Goal: Information Seeking & Learning: Check status

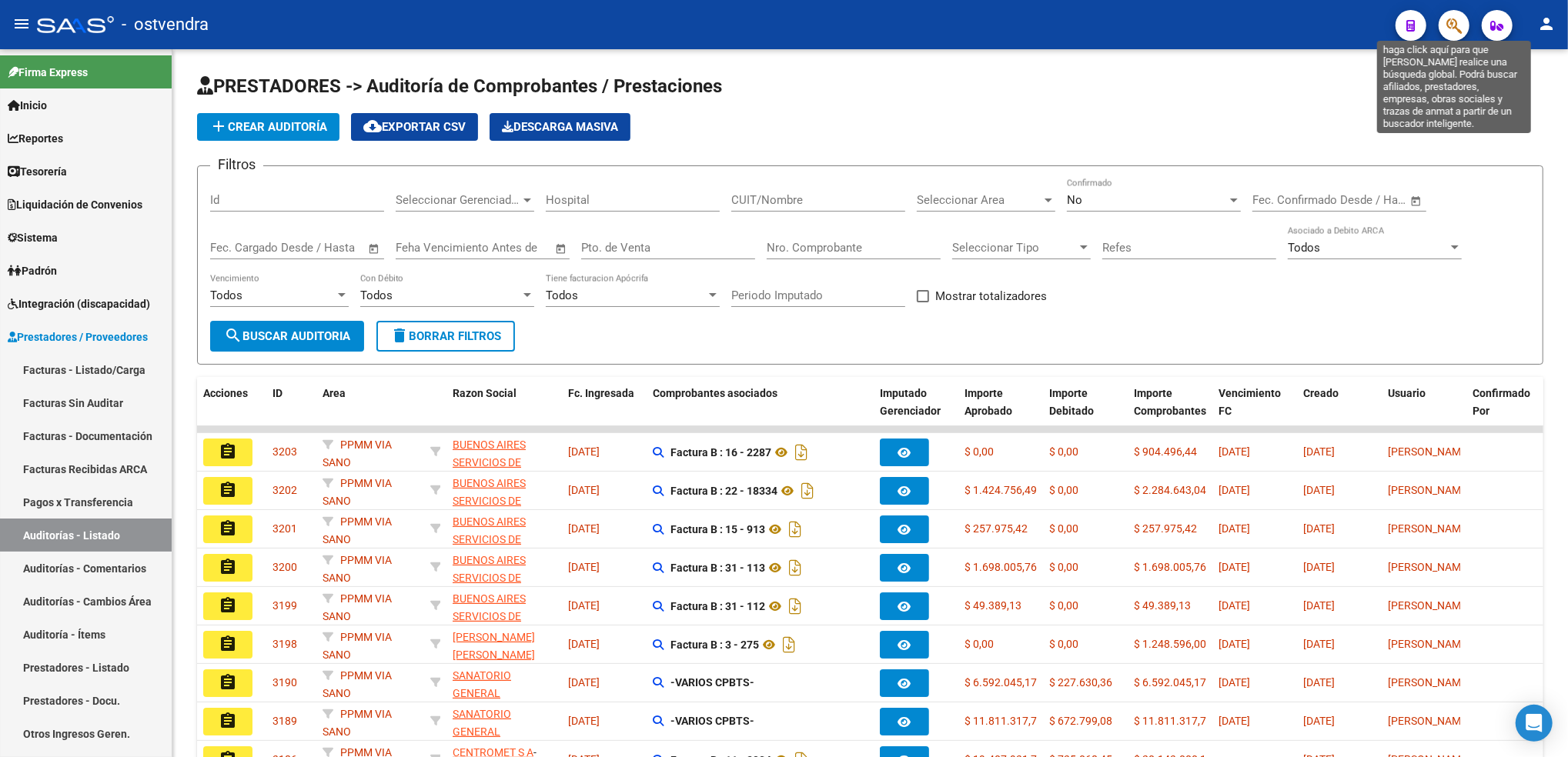
click at [1457, 26] on icon "button" at bounding box center [1454, 25] width 16 height 17
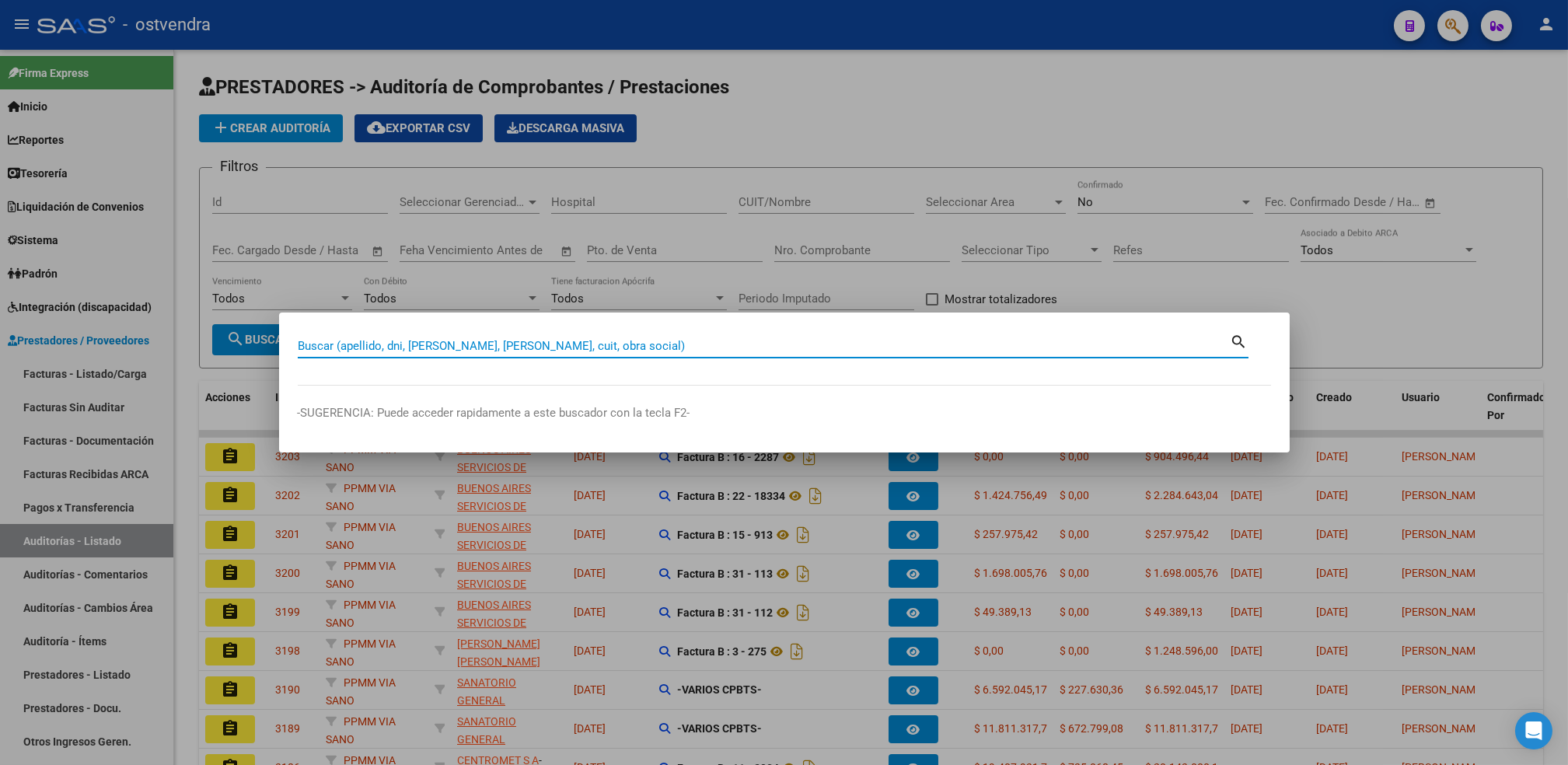
click at [684, 352] on input "Buscar (apellido, dni, [PERSON_NAME], [PERSON_NAME], cuit, obra social)" at bounding box center [764, 345] width 932 height 14
paste input "18214075"
type input "18214075"
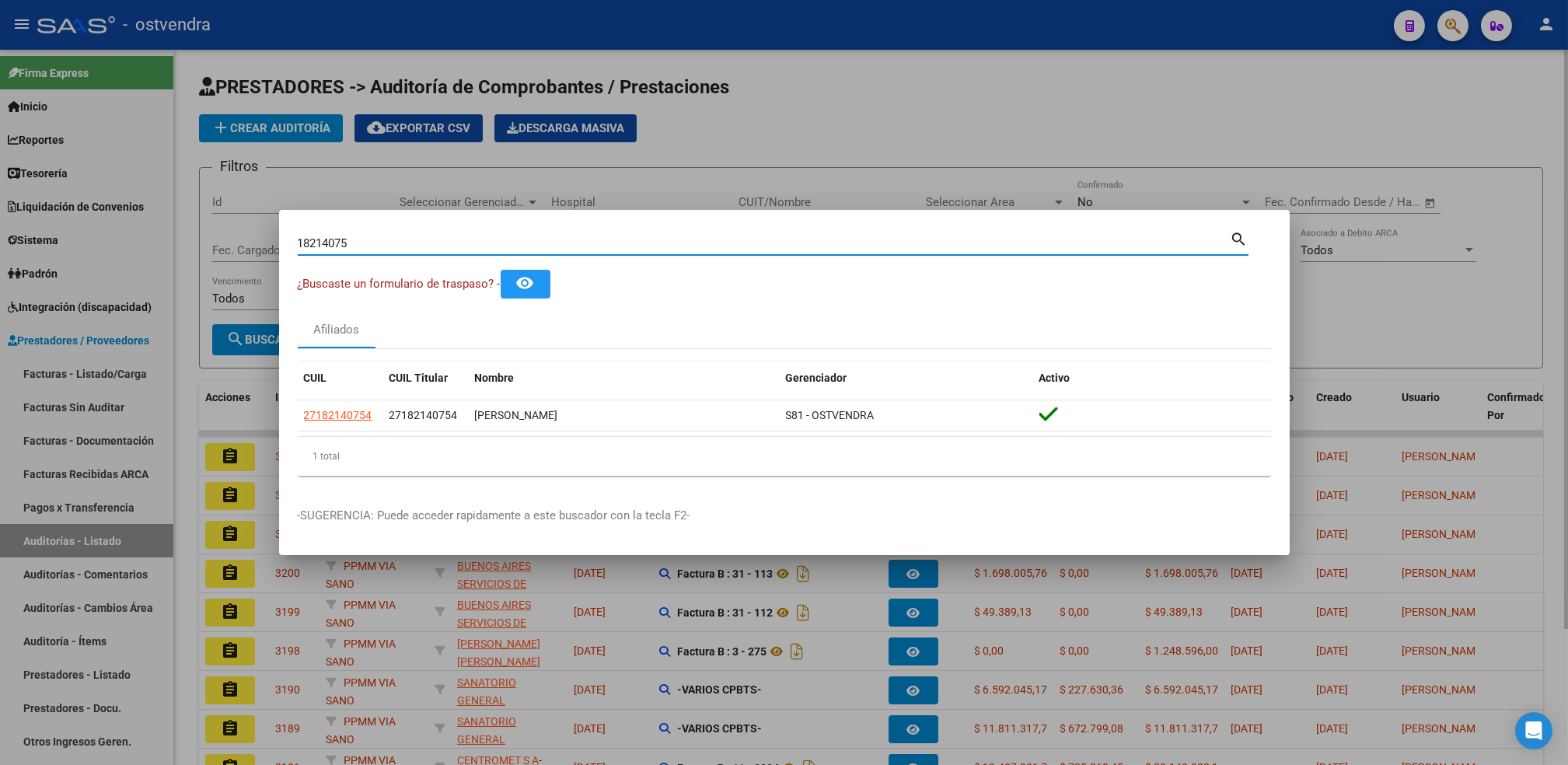
click at [1423, 120] on div at bounding box center [784, 382] width 1568 height 765
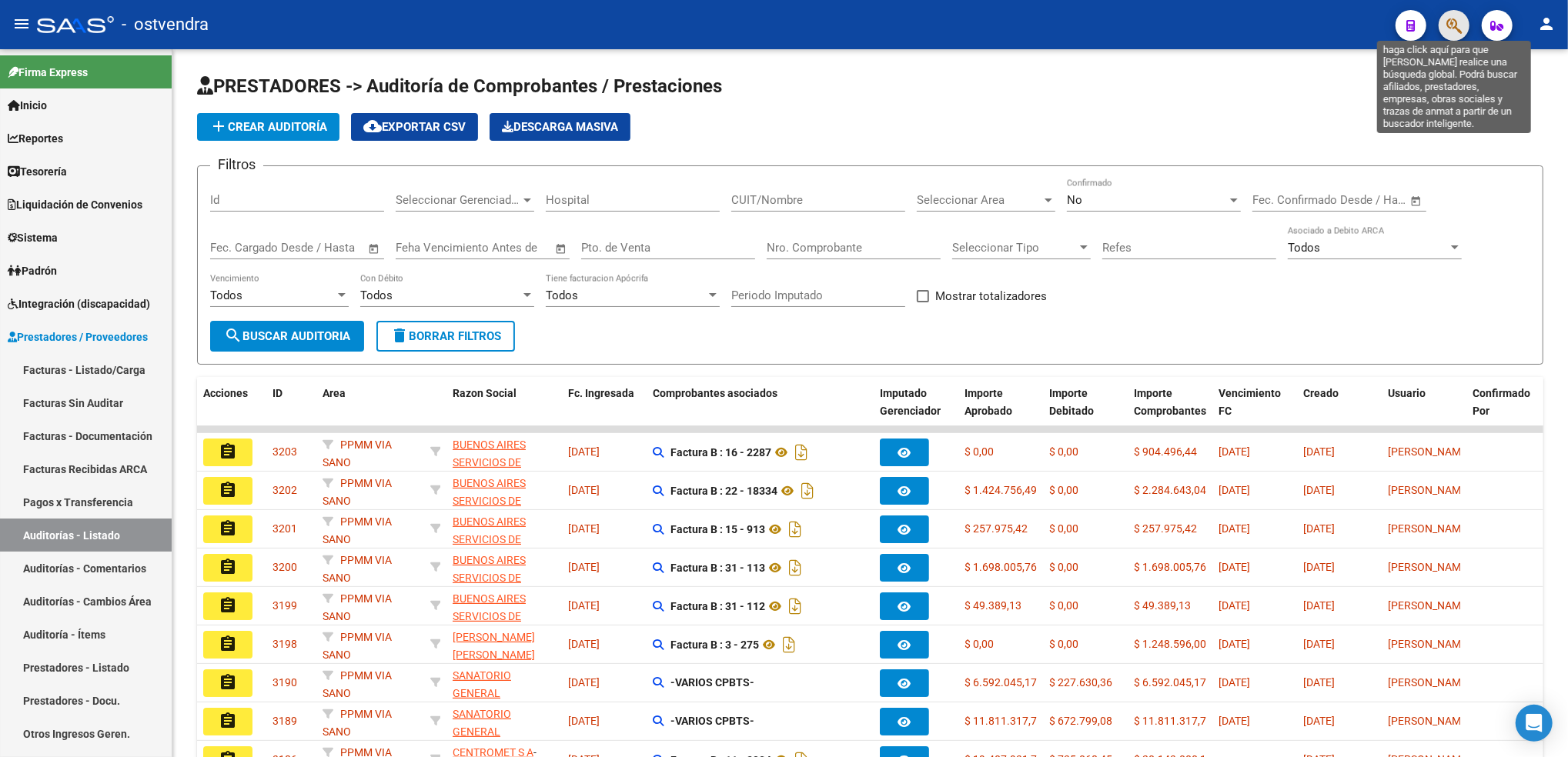
click at [1452, 26] on icon "button" at bounding box center [1454, 25] width 16 height 17
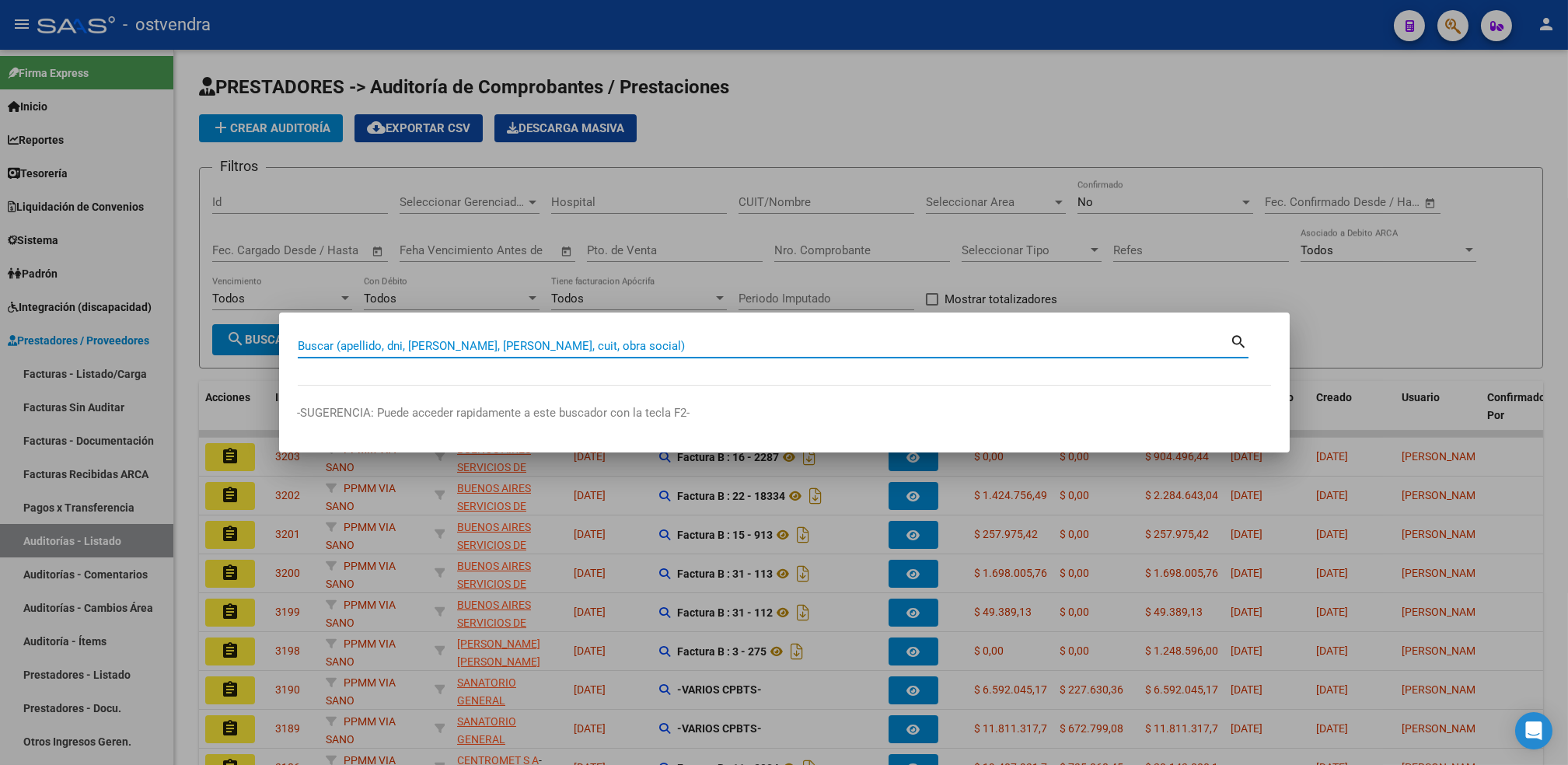
click at [1066, 333] on div "Buscar (apellido, dni, [PERSON_NAME], nro traspaso, cuit, obra social) search" at bounding box center [773, 344] width 951 height 26
paste input "18214075"
type input "18214075"
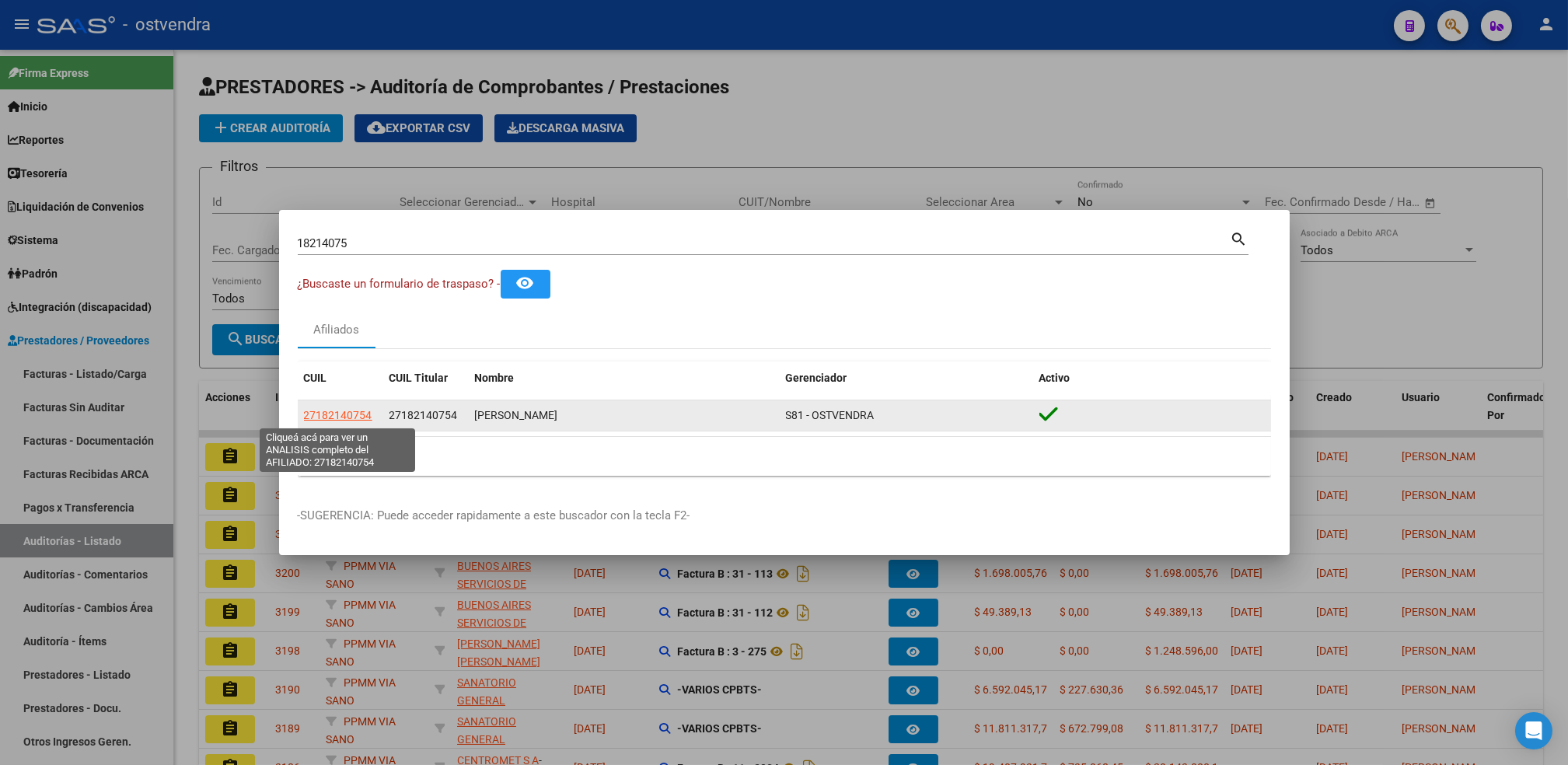
click at [353, 412] on span "27182140754" at bounding box center [339, 415] width 69 height 12
type textarea "27182140754"
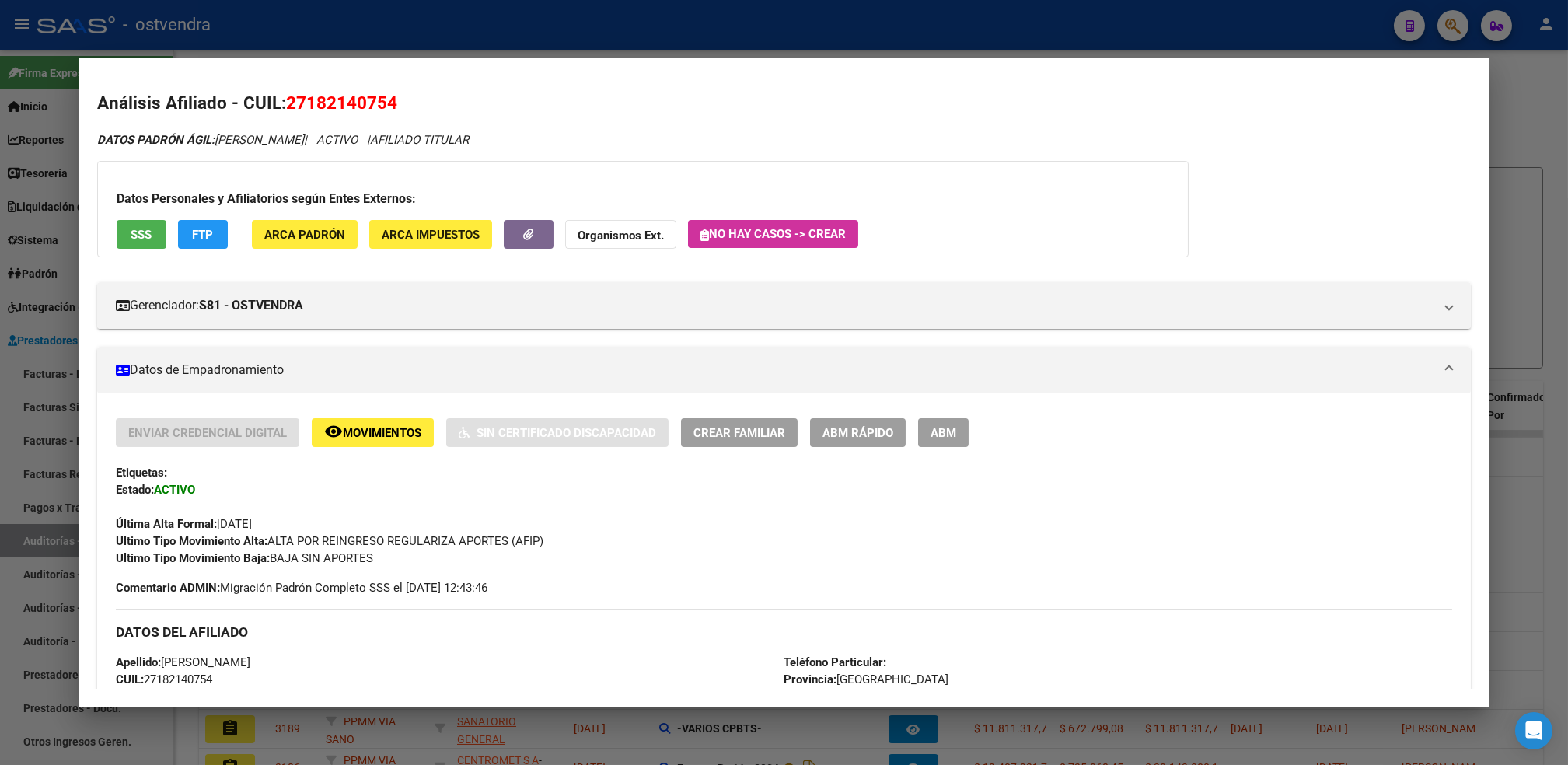
click at [1533, 84] on div at bounding box center [784, 382] width 1568 height 765
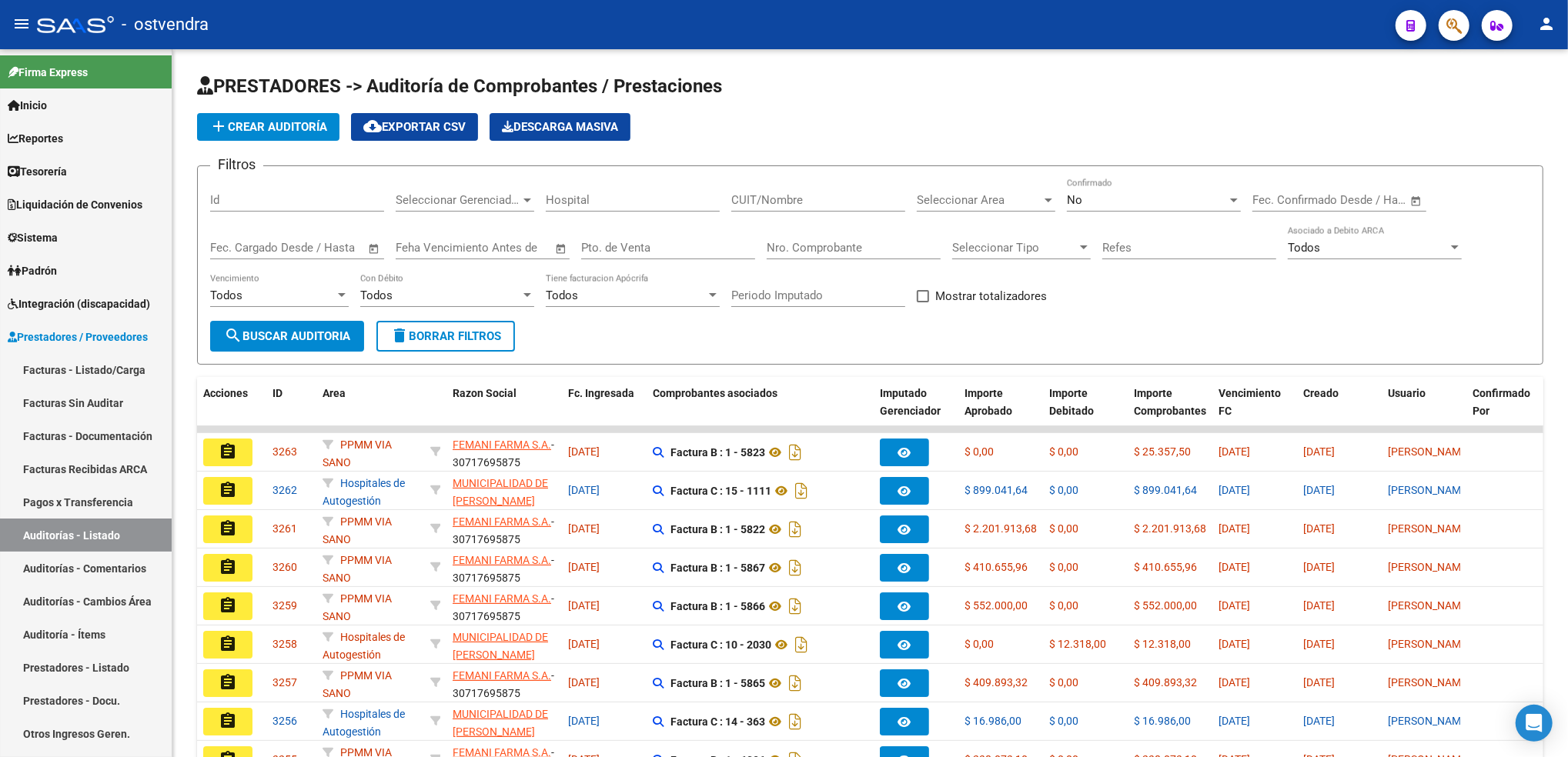
click at [1452, 22] on icon "button" at bounding box center [1454, 25] width 16 height 17
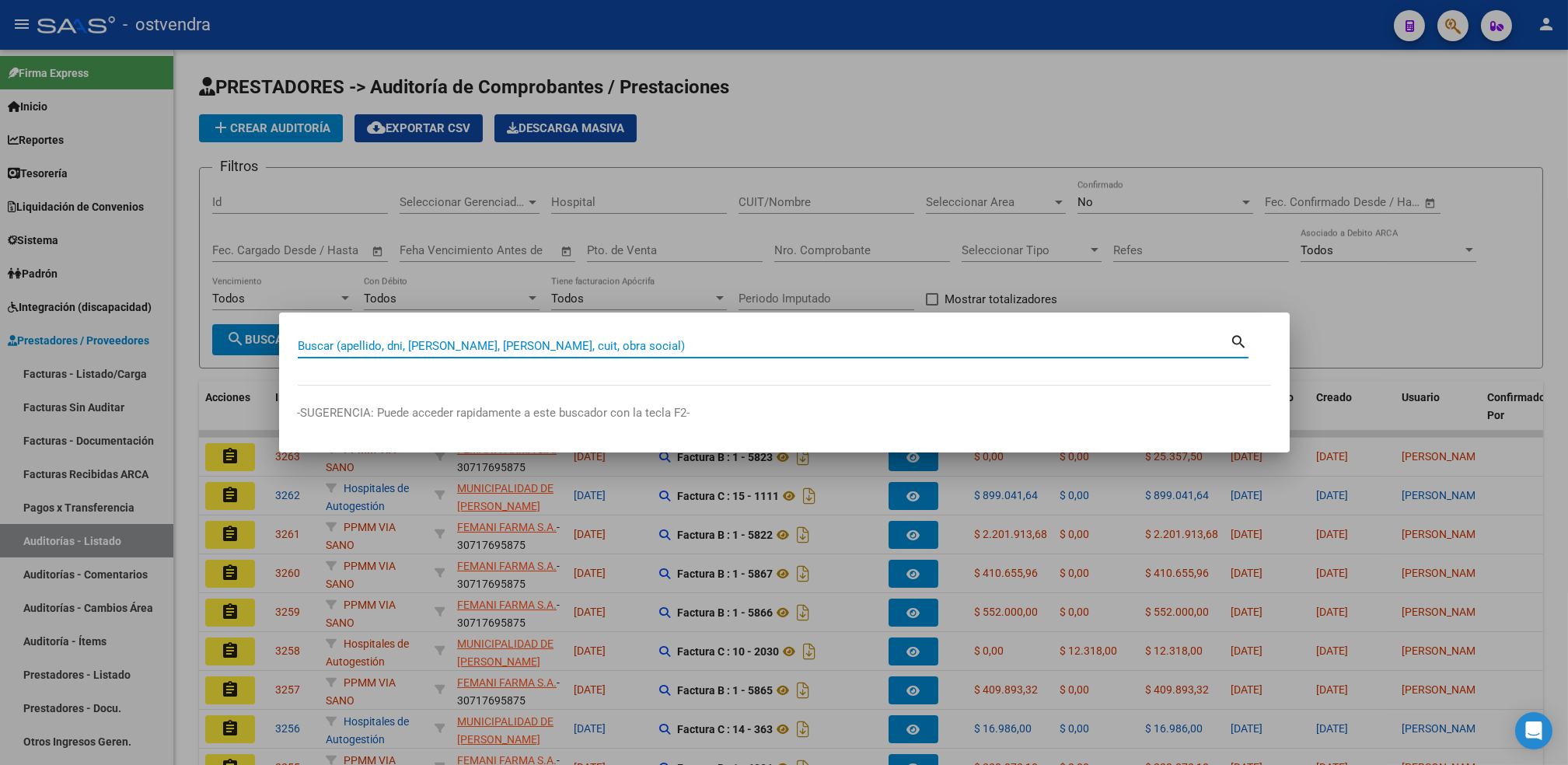
click at [1026, 347] on input "Buscar (apellido, dni, [PERSON_NAME], [PERSON_NAME], cuit, obra social)" at bounding box center [764, 345] width 932 height 14
type input "41892133"
